Goal: Task Accomplishment & Management: Complete application form

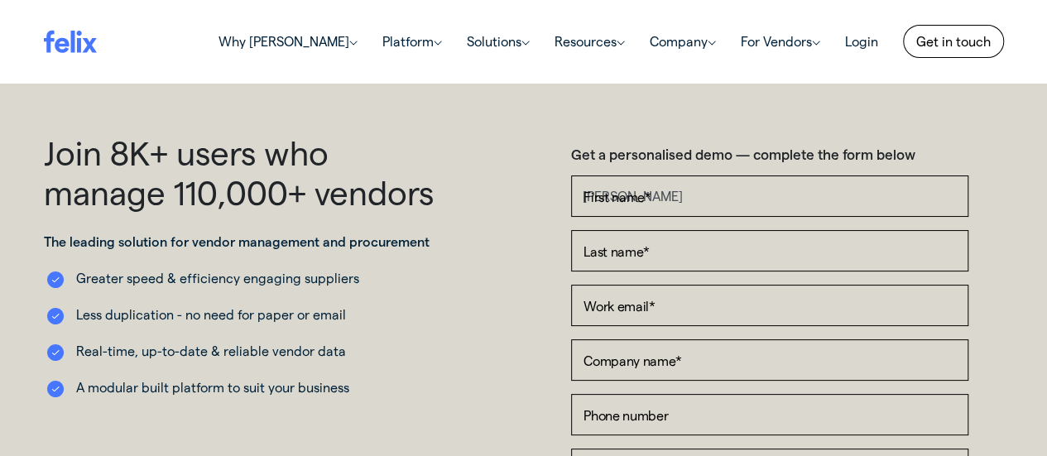
type input "[PERSON_NAME]"
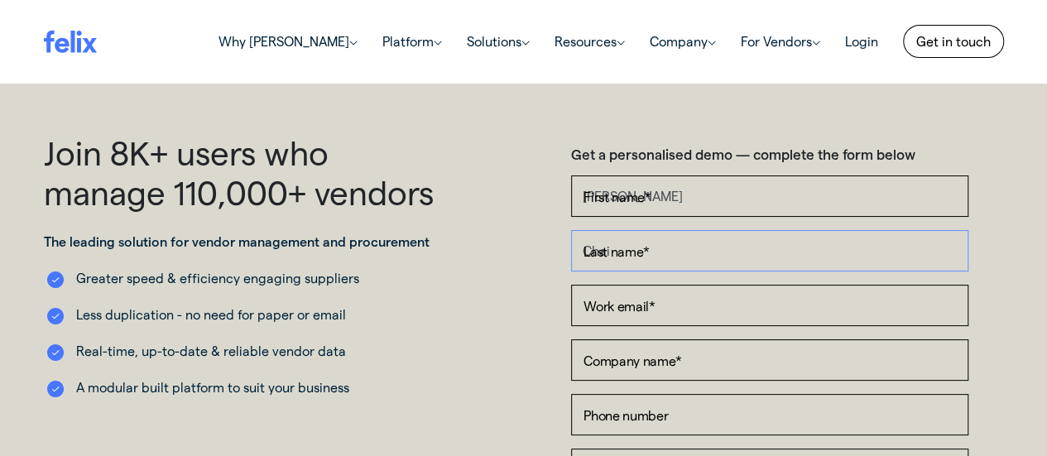
type input "Chai"
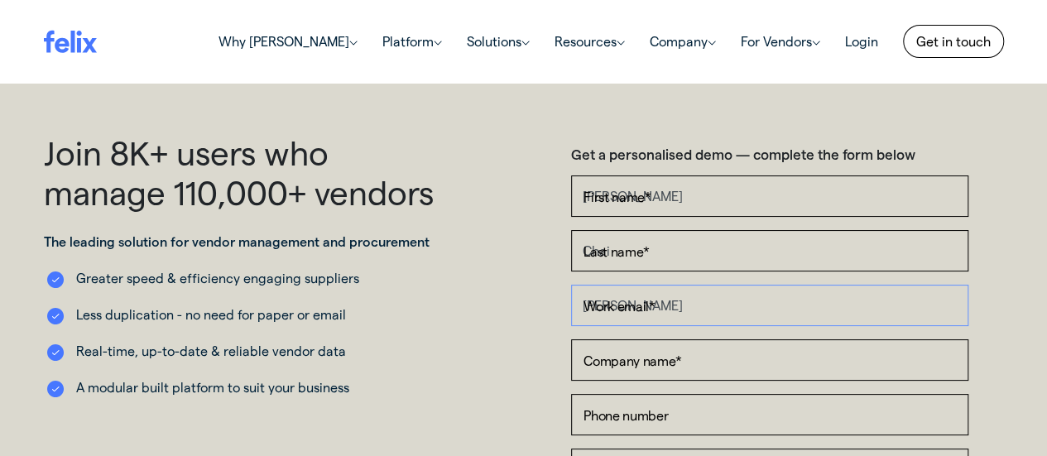
type input "[PERSON_NAME][EMAIL_ADDRESS][DOMAIN_NAME]"
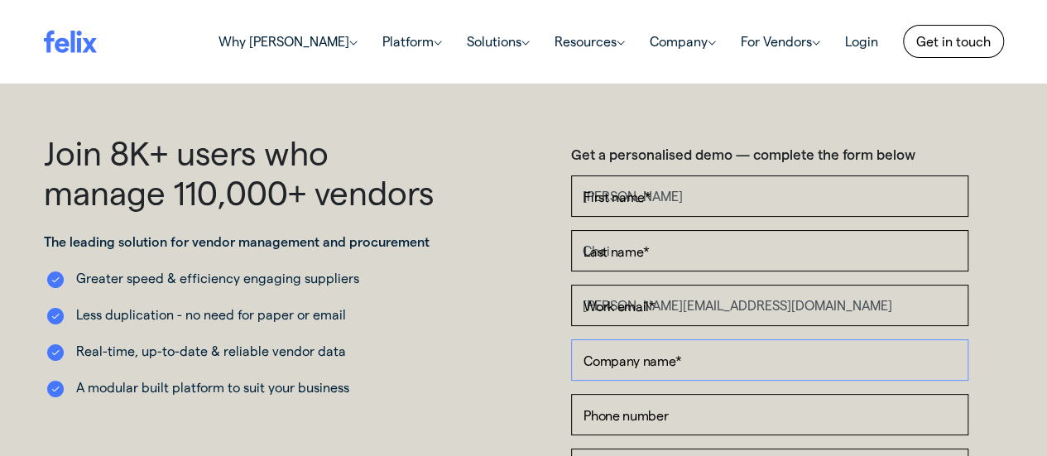
click at [666, 368] on input "Company name *" at bounding box center [769, 359] width 397 height 41
type input "H"
type input "Hyundai Rotem Company"
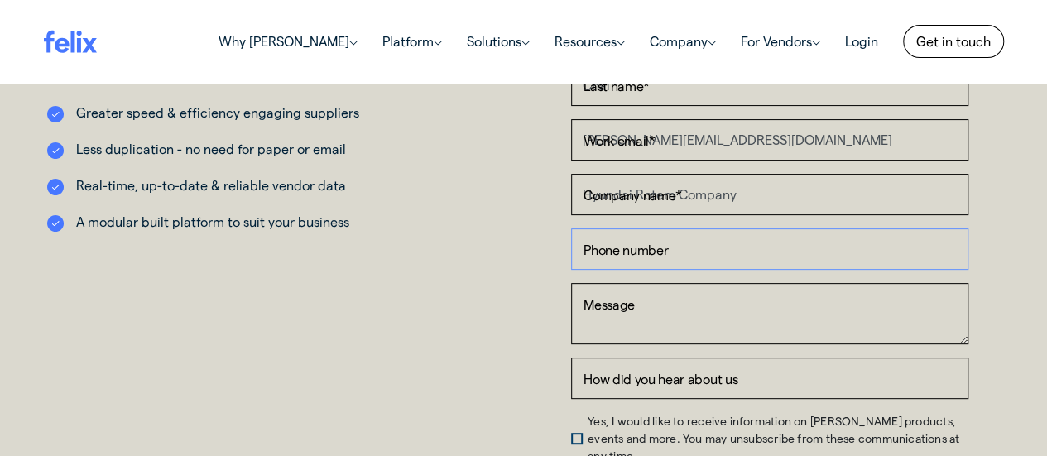
scroll to position [248, 0]
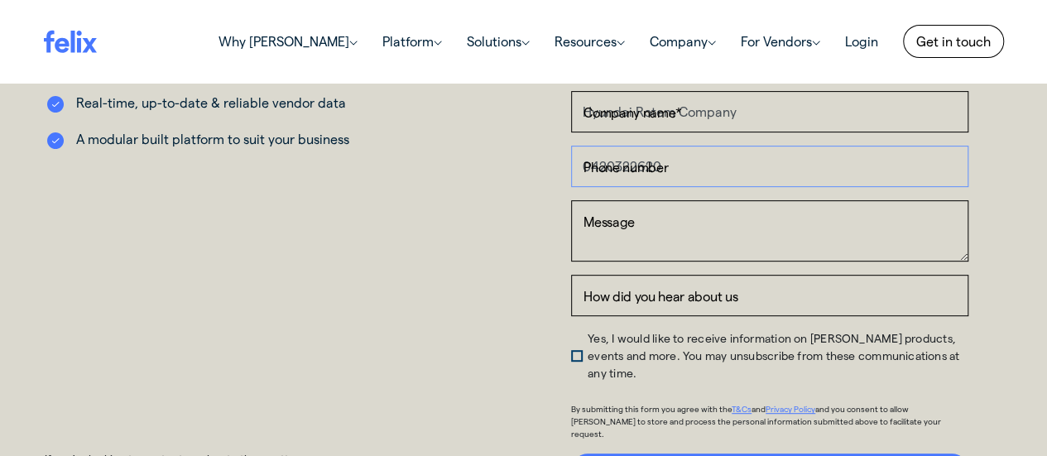
type input "0420322620"
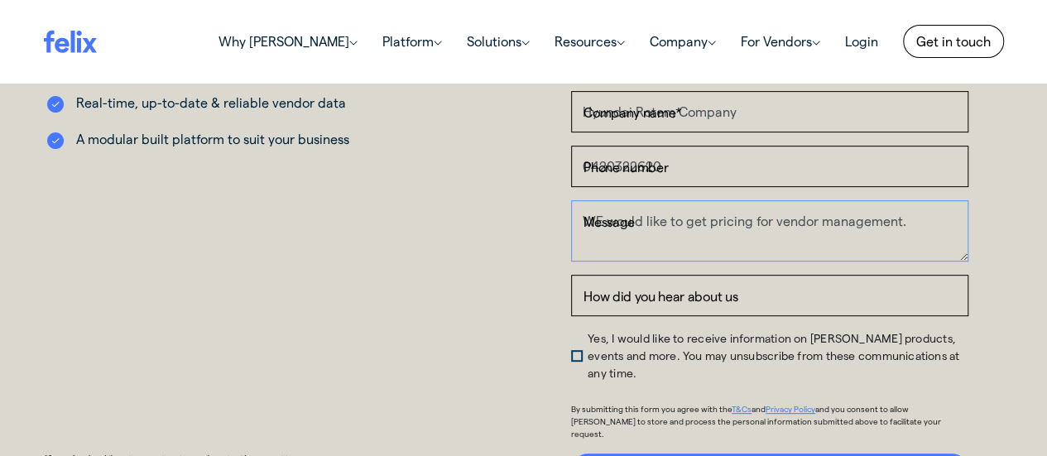
type textarea "WE would like to get pricing for vendor management."
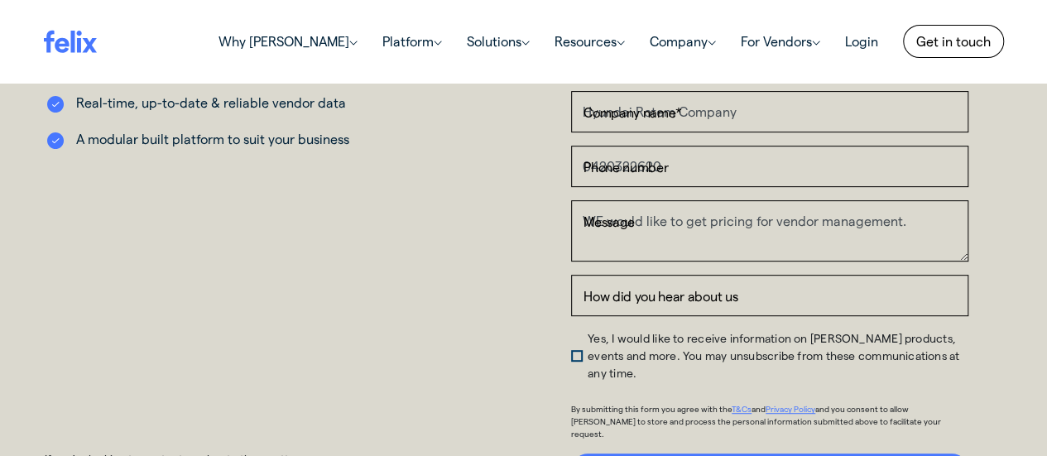
click at [588, 344] on span "Yes, I would like to receive information on [PERSON_NAME] products, events and …" at bounding box center [774, 355] width 372 height 49
click at [571, 334] on input "Yes, I would like to receive information on [PERSON_NAME] products, events and …" at bounding box center [571, 334] width 0 height 0
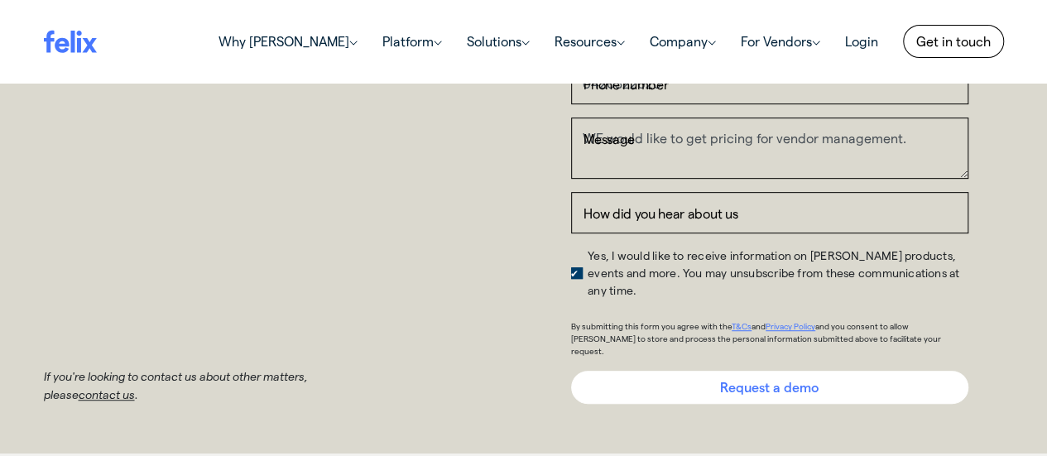
click at [659, 371] on input "Request a demo" at bounding box center [769, 387] width 397 height 33
